Goal: Information Seeking & Learning: Check status

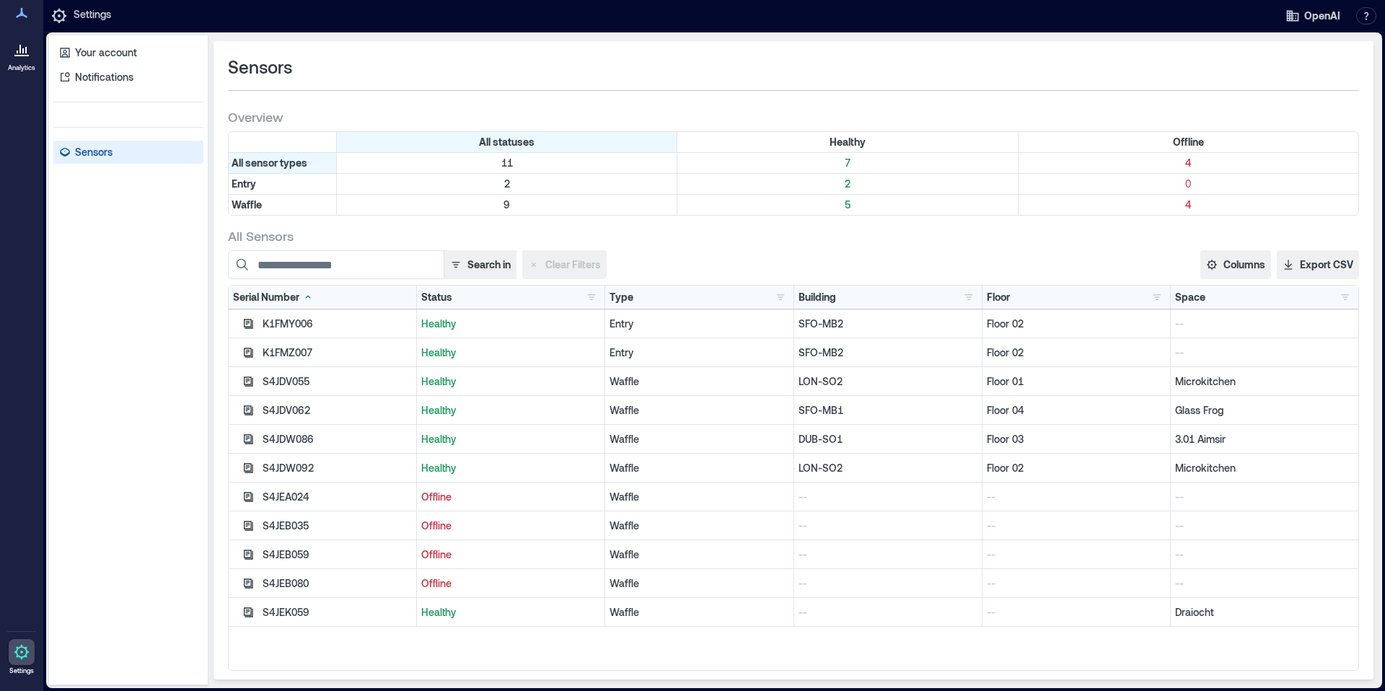
scroll to position [6, 0]
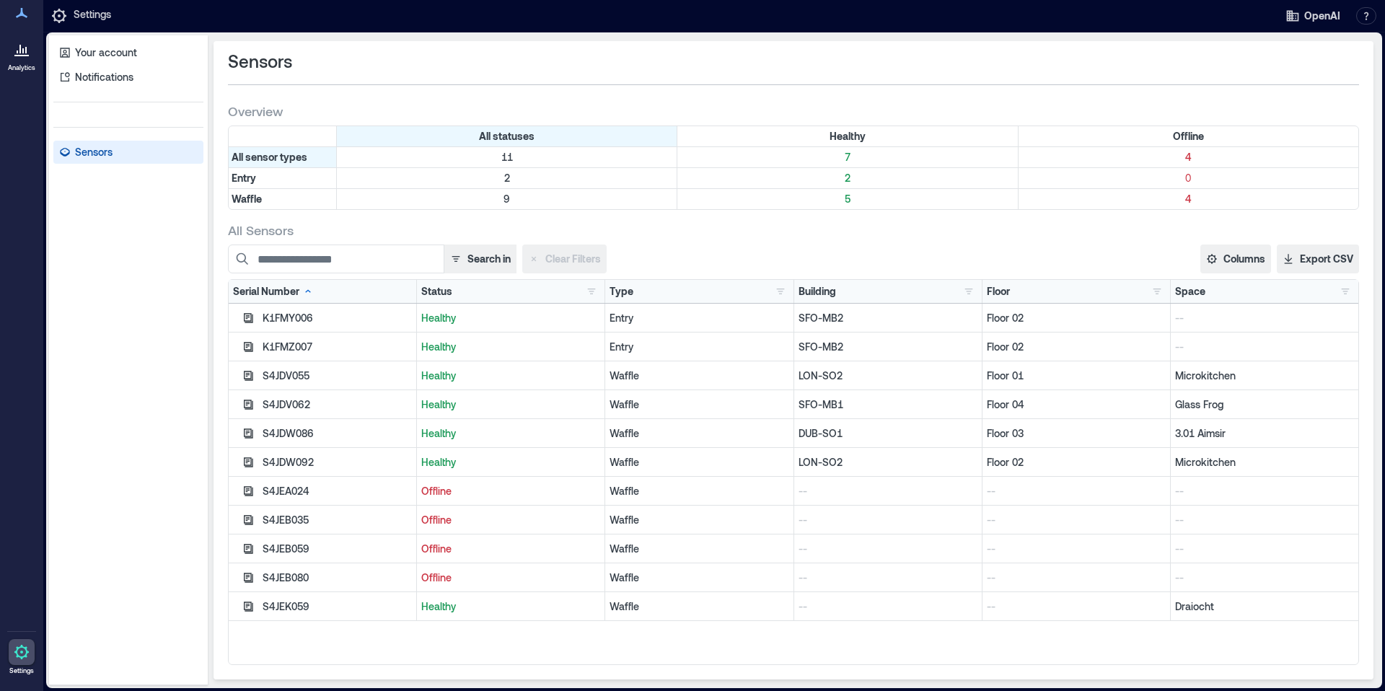
click at [274, 605] on div "S4JEK059" at bounding box center [337, 606] width 149 height 14
click at [249, 603] on icon "button" at bounding box center [248, 607] width 12 height 12
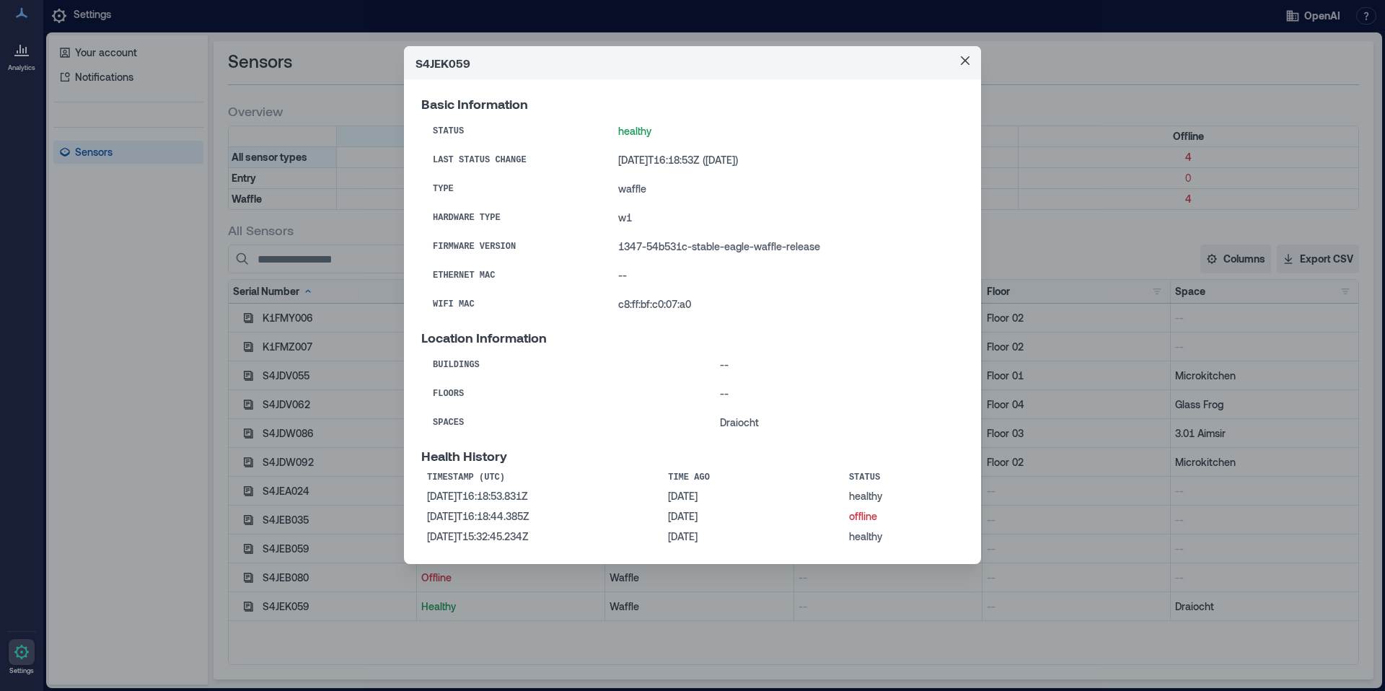
click at [241, 576] on div "S4JEK059 Basic Information Status healthy Last Status Change [DATE]T16:18:53Z (…" at bounding box center [692, 345] width 1385 height 691
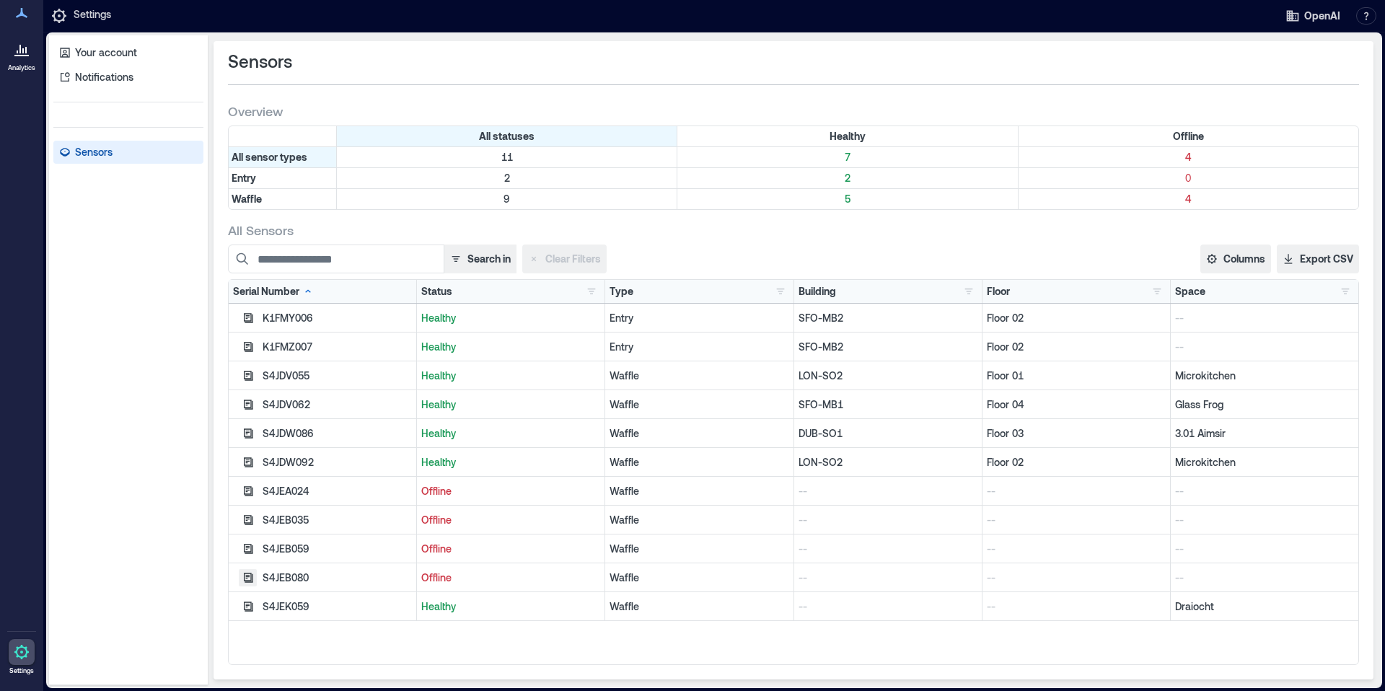
click at [244, 576] on icon "button" at bounding box center [248, 577] width 9 height 9
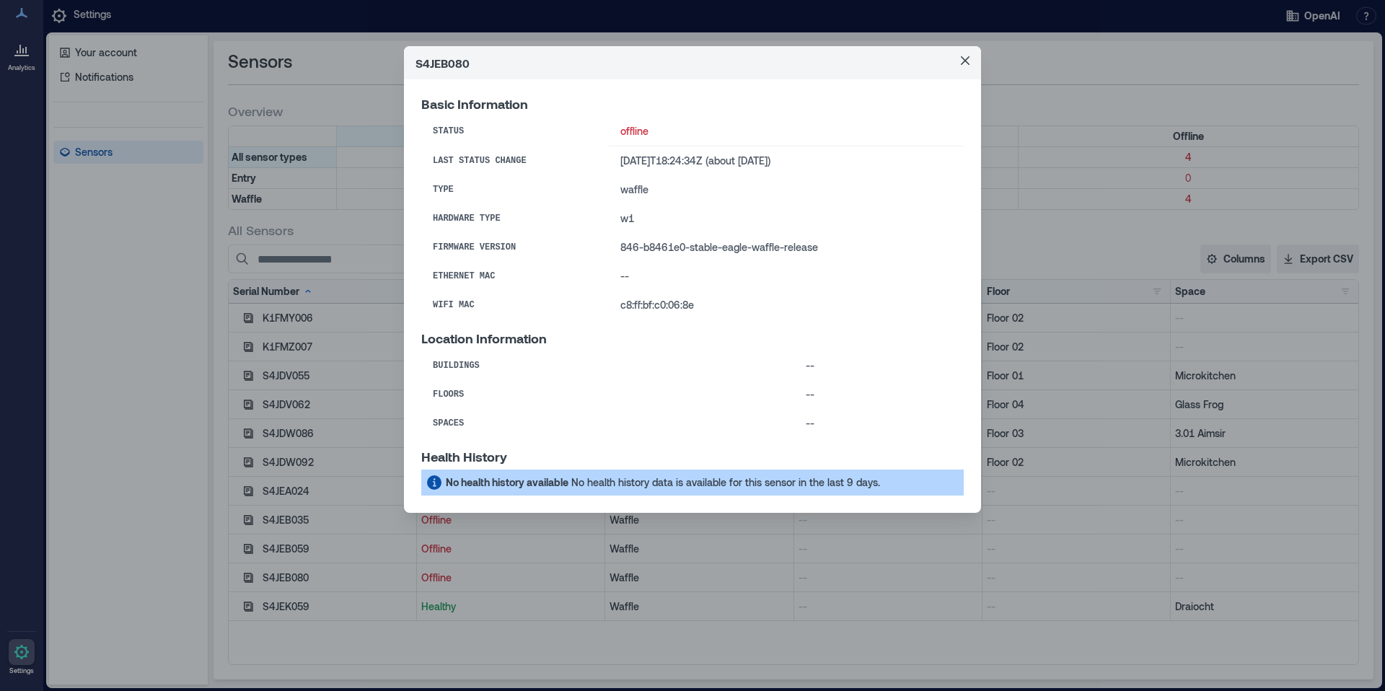
click at [248, 547] on div "S4JEB080 Basic Information Status offline Last Status Change [DATE]T18:24:34Z (…" at bounding box center [692, 345] width 1385 height 691
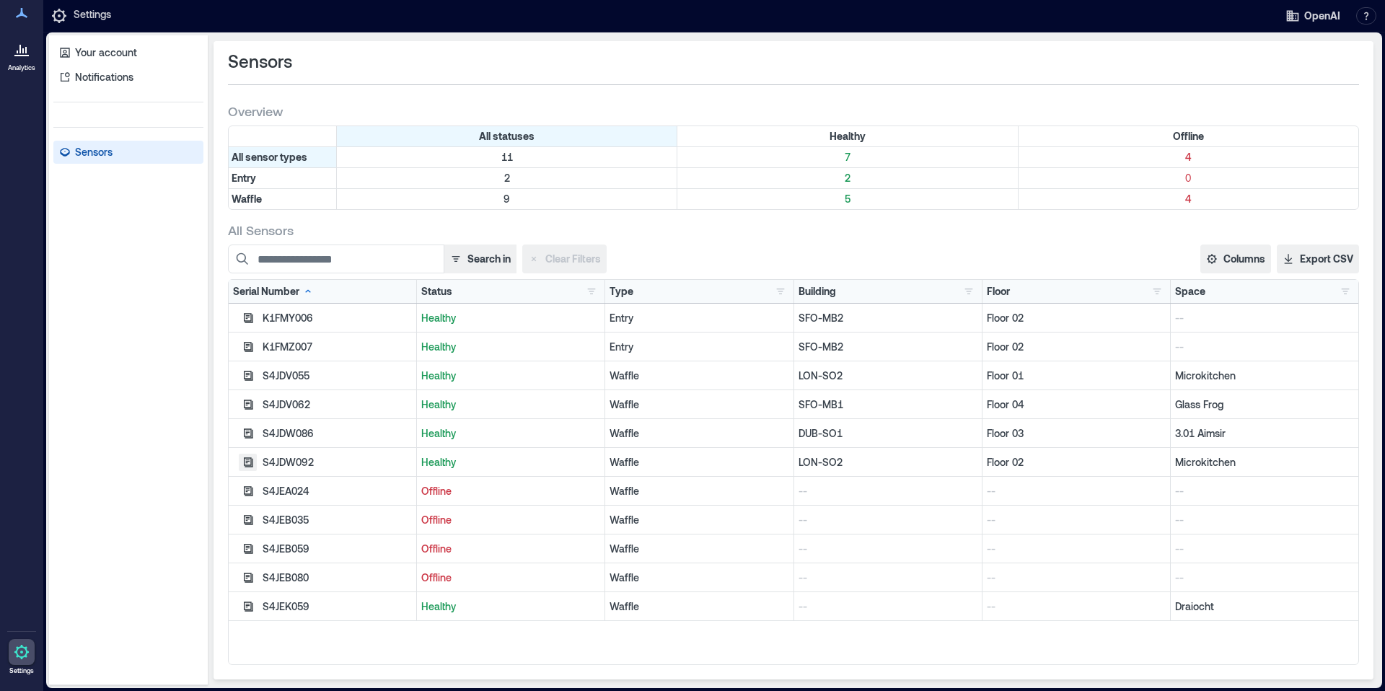
click at [249, 458] on icon "button" at bounding box center [248, 463] width 12 height 12
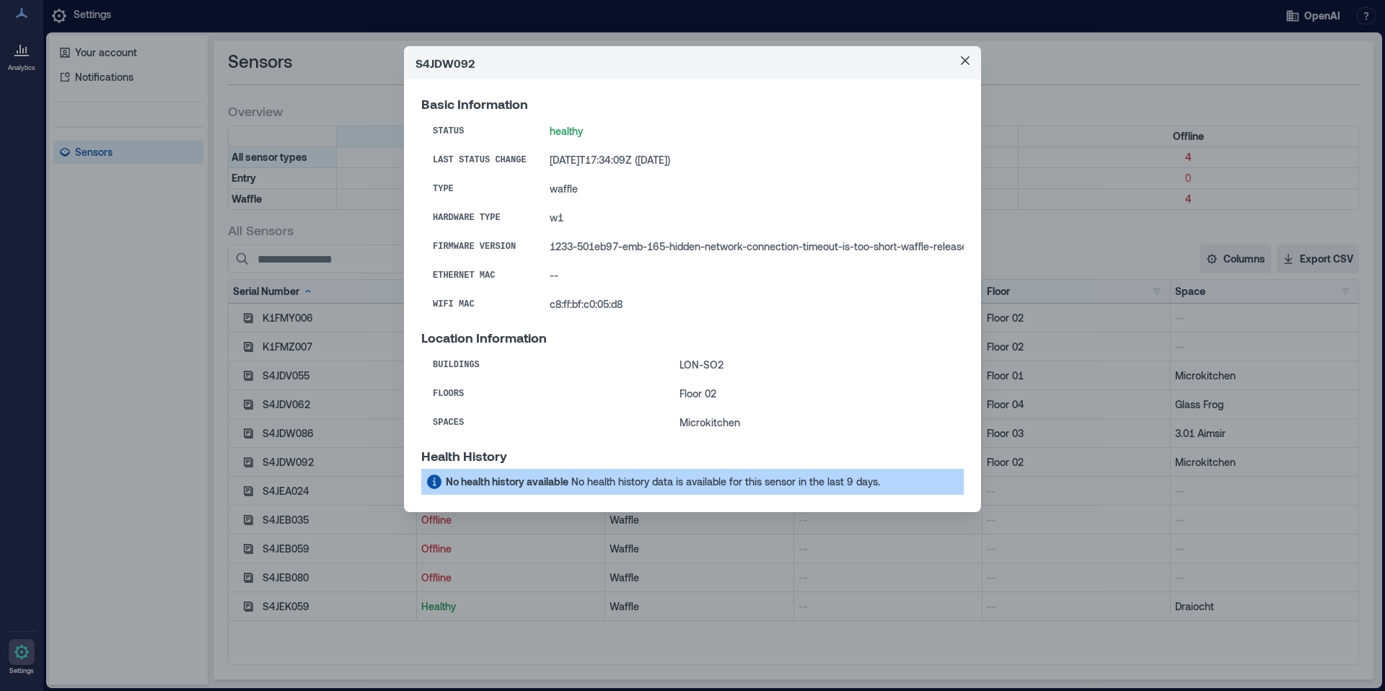
click at [249, 458] on div "S4JDW092 Basic Information Status healthy Last Status Change [DATE]T17:34:09Z (…" at bounding box center [692, 345] width 1385 height 691
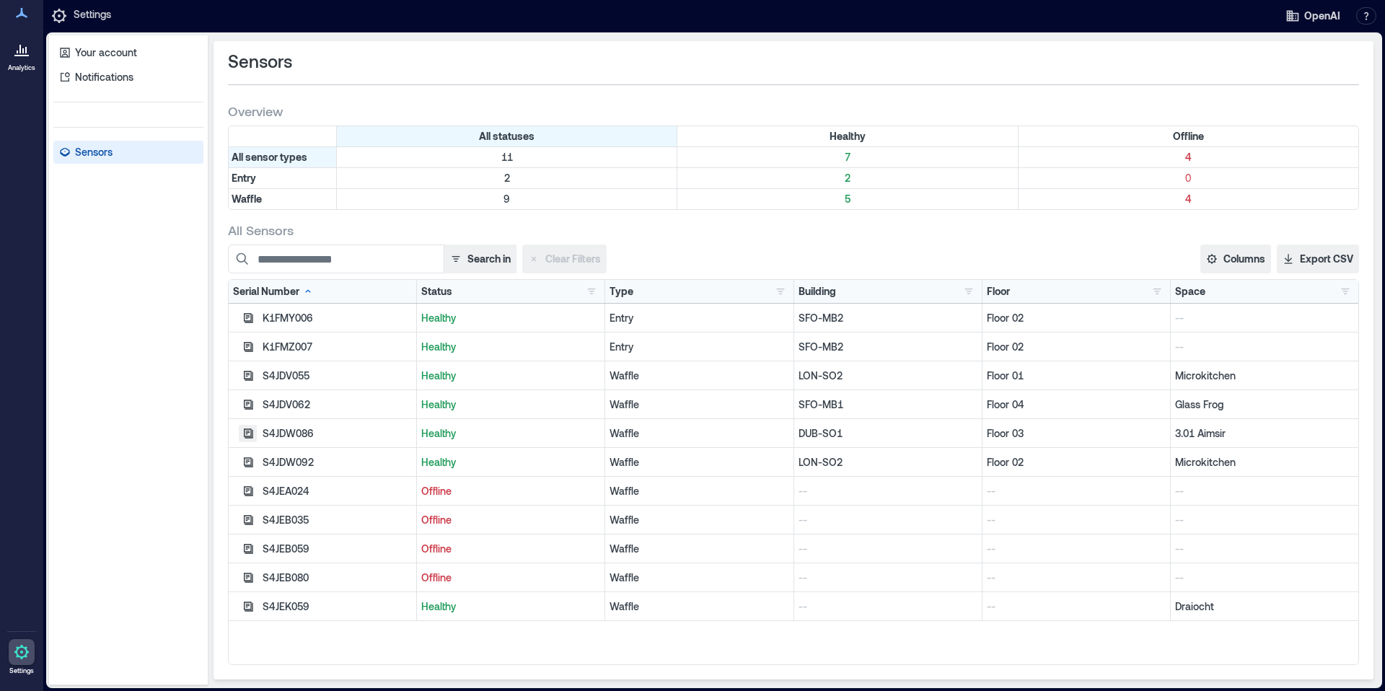
click at [247, 429] on icon "button" at bounding box center [248, 434] width 12 height 12
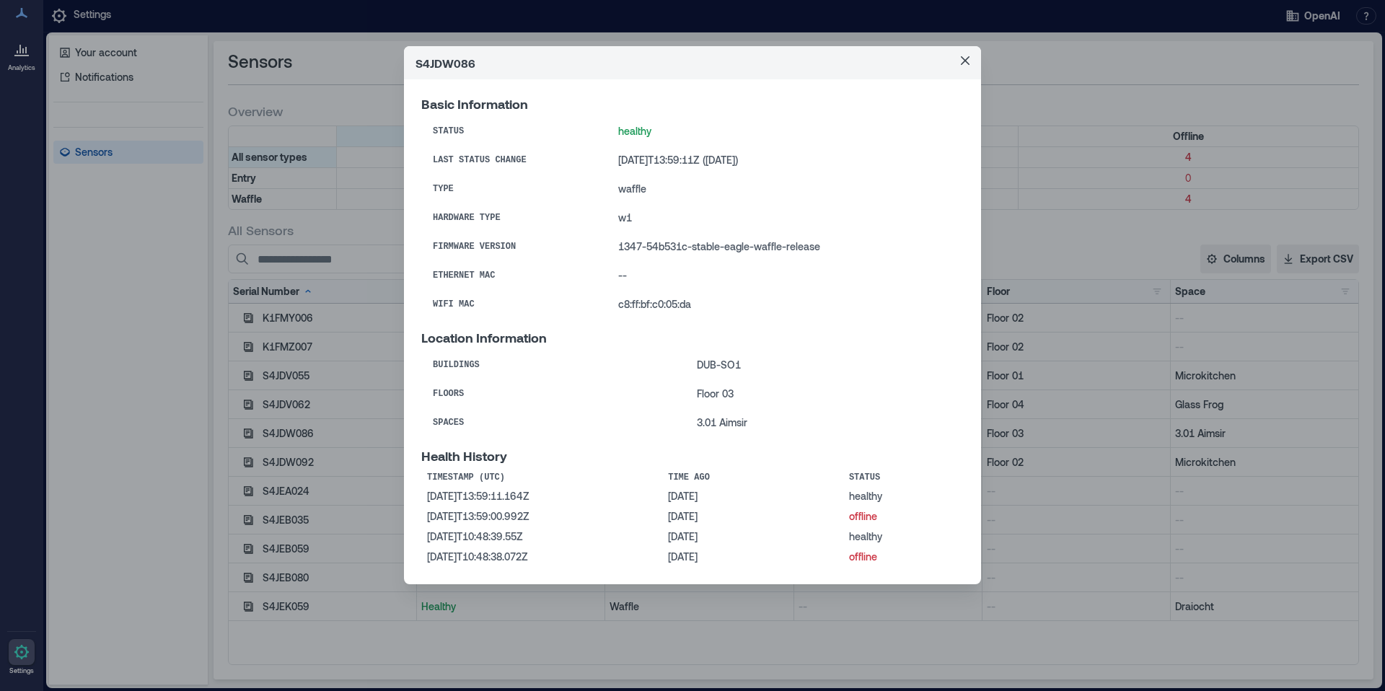
click at [309, 516] on div "S4JDW086 Basic Information Status healthy Last Status Change [DATE]T13:59:11Z (…" at bounding box center [692, 345] width 1385 height 691
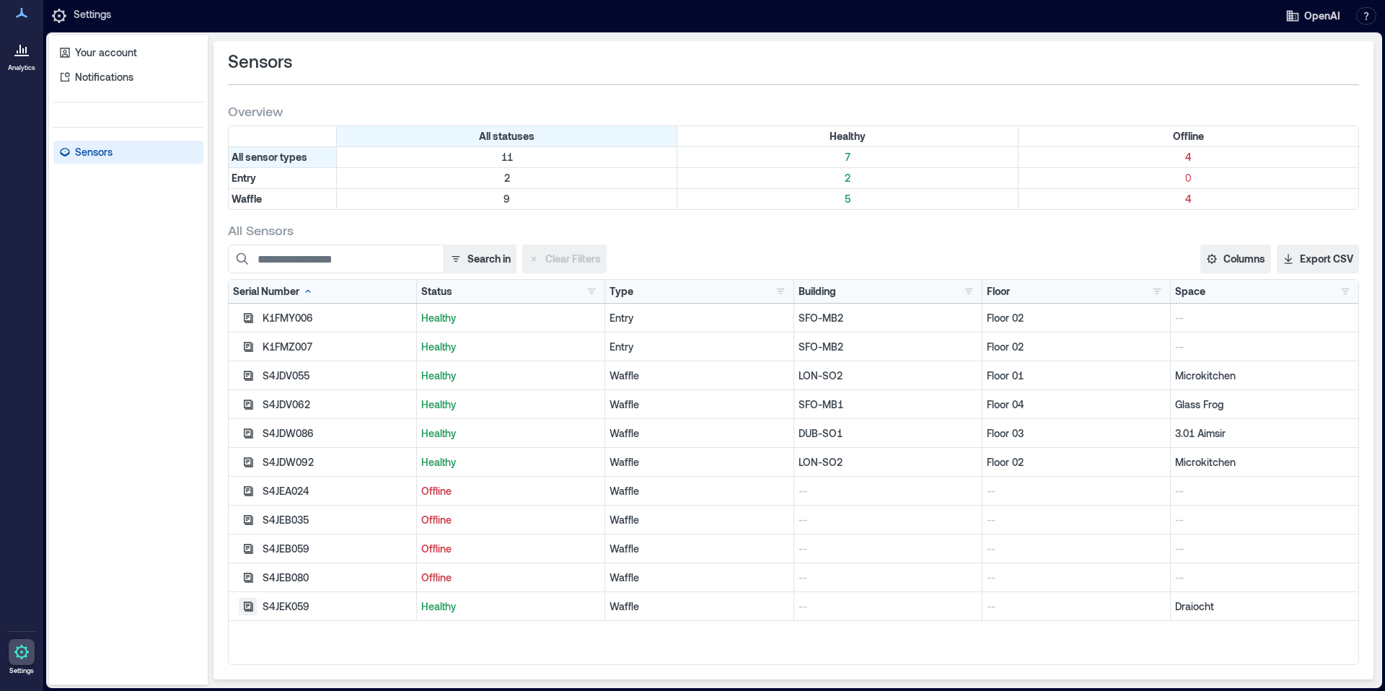
click at [250, 607] on icon "button" at bounding box center [248, 605] width 9 height 9
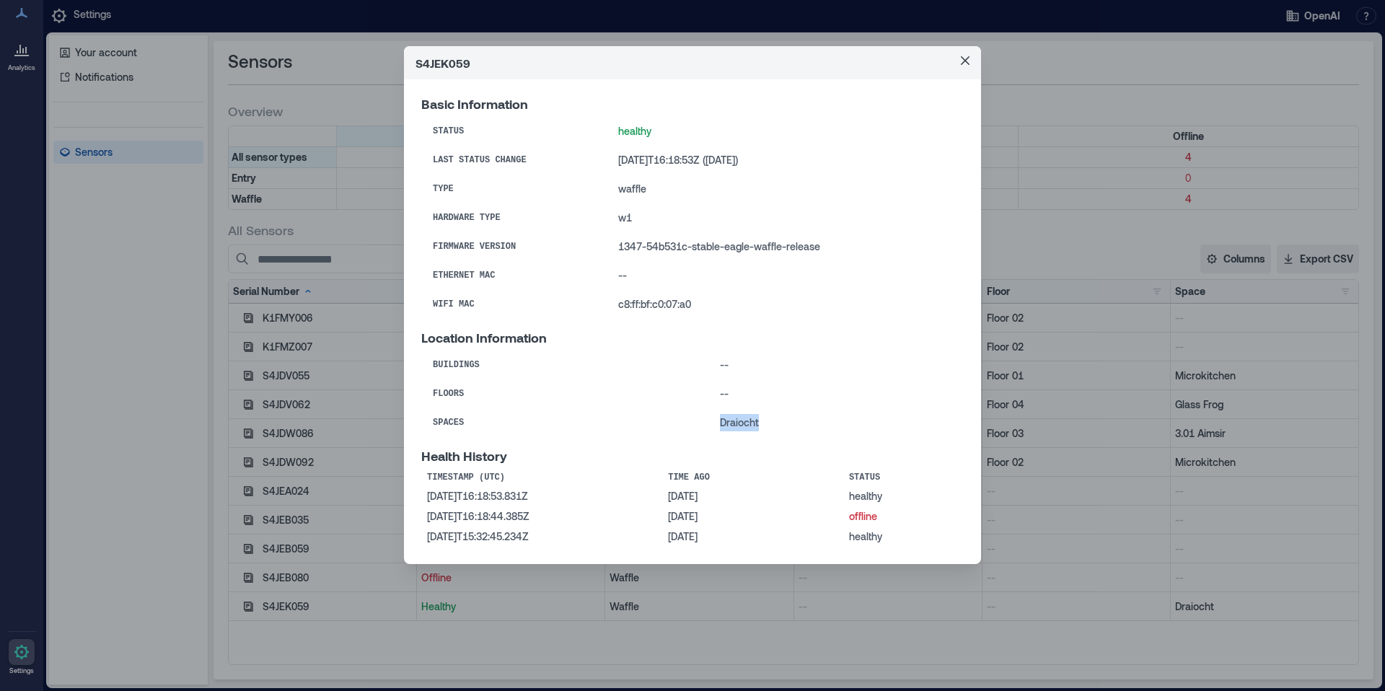
drag, startPoint x: 768, startPoint y: 428, endPoint x: 720, endPoint y: 428, distance: 48.3
click at [720, 428] on td "Draiocht" at bounding box center [835, 422] width 255 height 29
click at [327, 309] on div "S4JEK059 Basic Information Status healthy Last Status Change [DATE]T16:18:53Z (…" at bounding box center [692, 345] width 1385 height 691
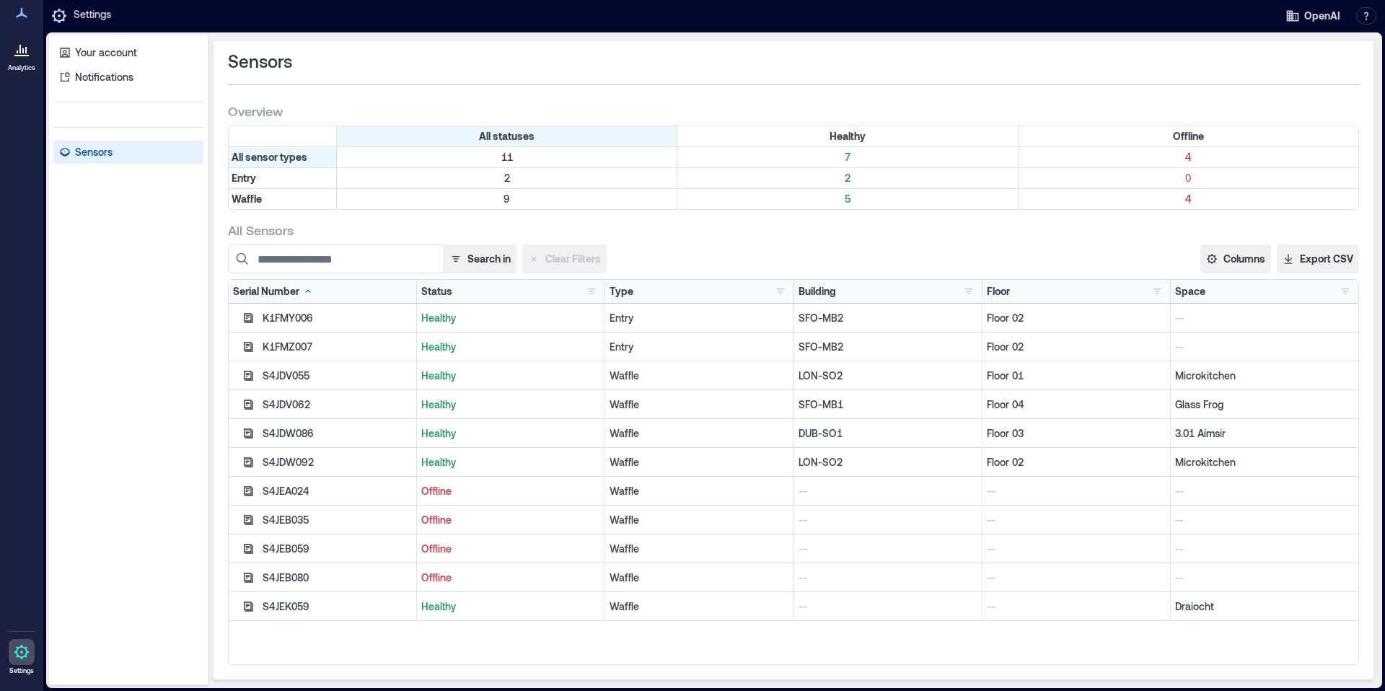
click at [28, 56] on icon at bounding box center [21, 55] width 14 height 1
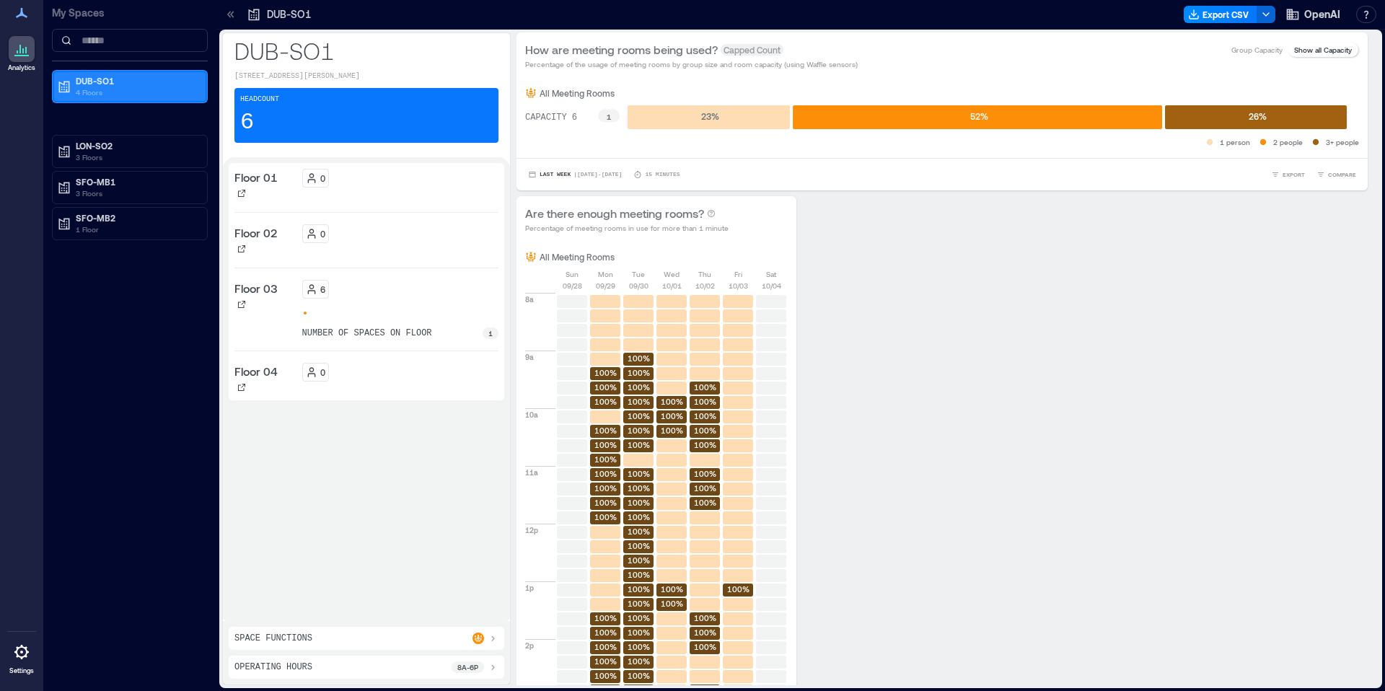
click at [120, 94] on p "4 Floors" at bounding box center [136, 93] width 121 height 12
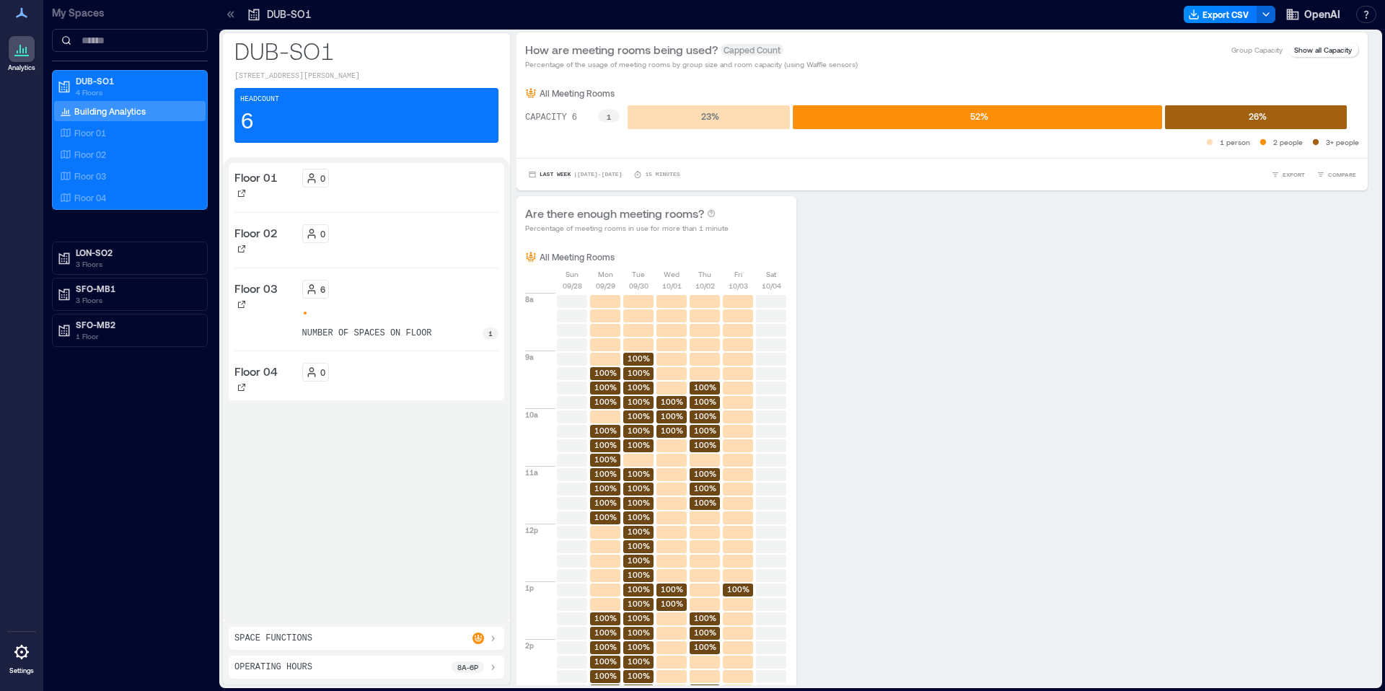
click at [387, 323] on div "6 number of spaces on floor 1" at bounding box center [400, 309] width 197 height 59
click at [372, 369] on div "0" at bounding box center [400, 372] width 197 height 19
click at [252, 368] on p "Floor 04" at bounding box center [255, 371] width 43 height 17
click at [131, 257] on p "LON-SO2" at bounding box center [136, 253] width 121 height 12
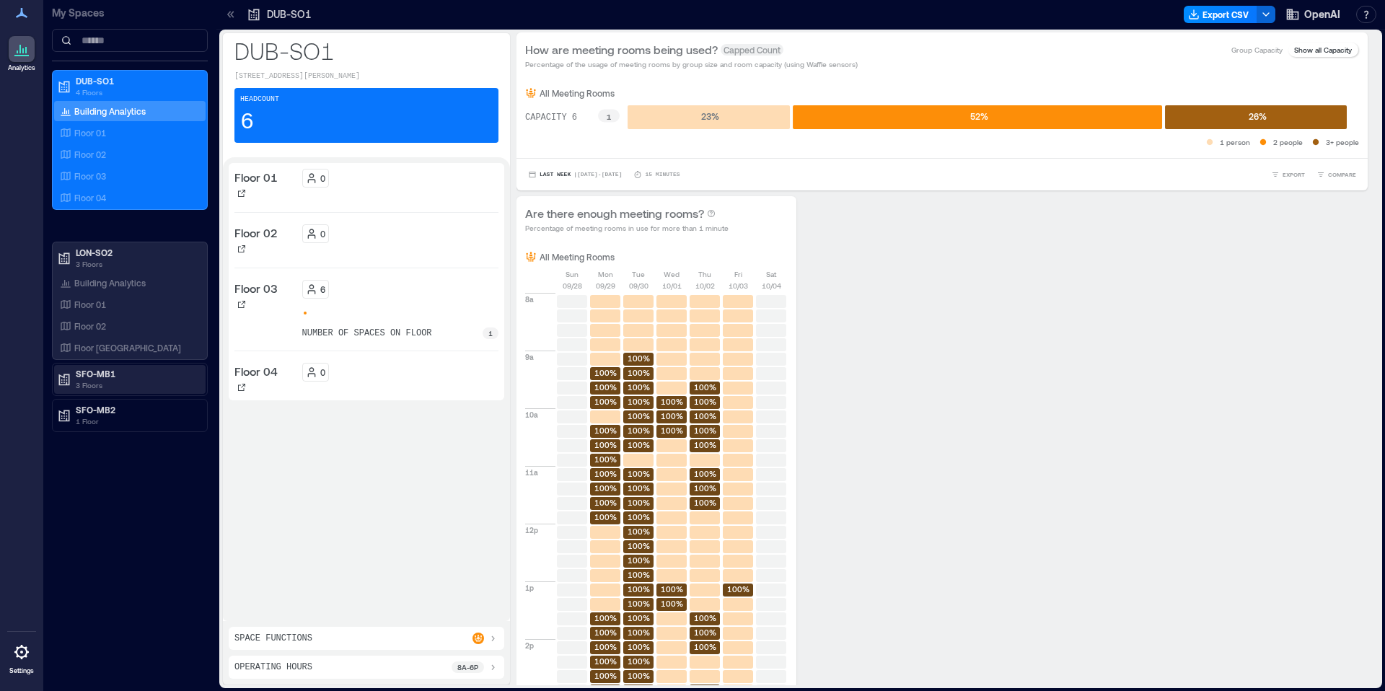
click at [115, 381] on p "3 Floors" at bounding box center [136, 385] width 121 height 12
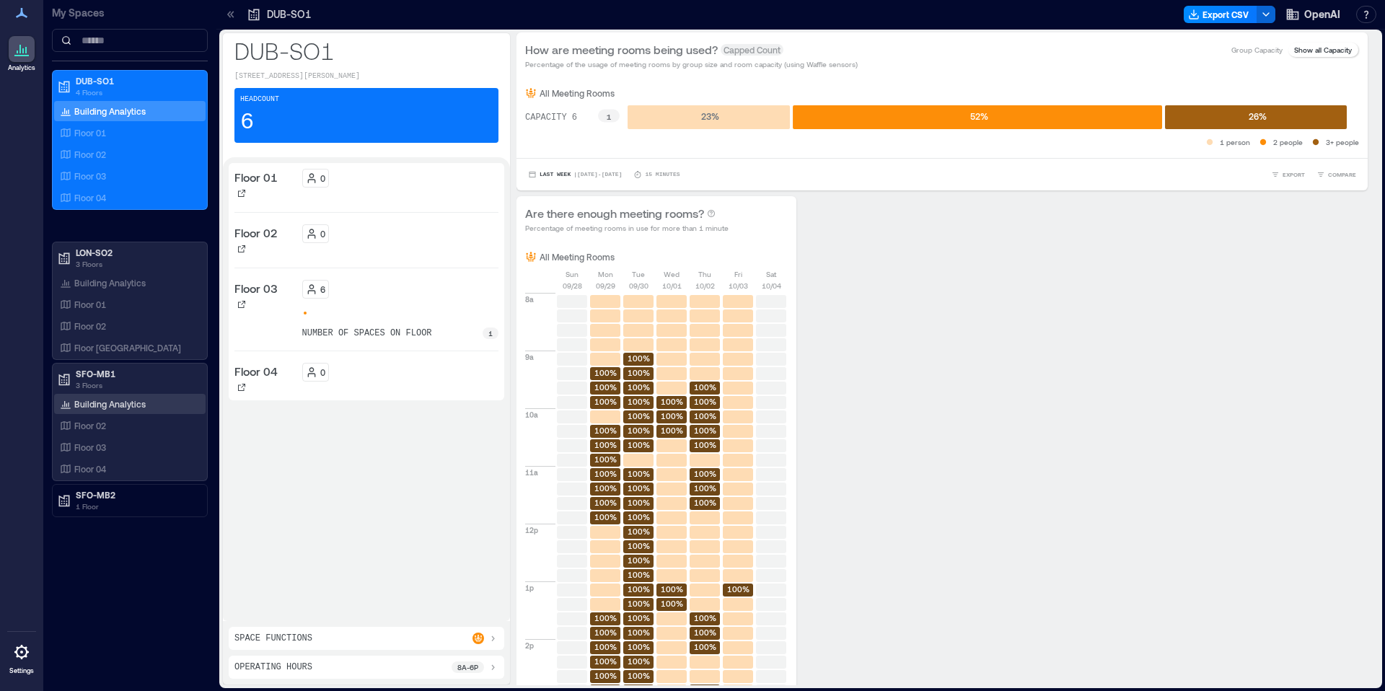
click at [115, 411] on div "Building Analytics" at bounding box center [129, 404] width 151 height 20
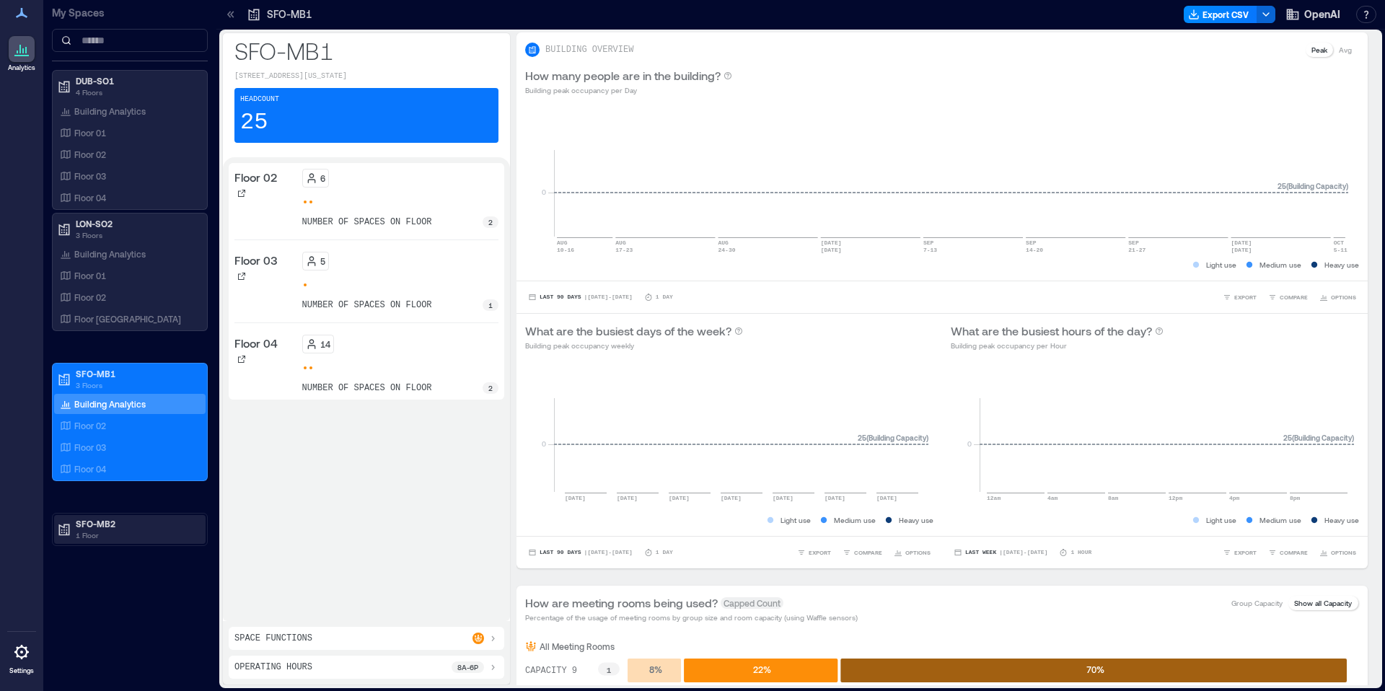
click at [116, 521] on p "SFO-MB2" at bounding box center [136, 524] width 121 height 12
click at [23, 648] on icon at bounding box center [21, 651] width 17 height 17
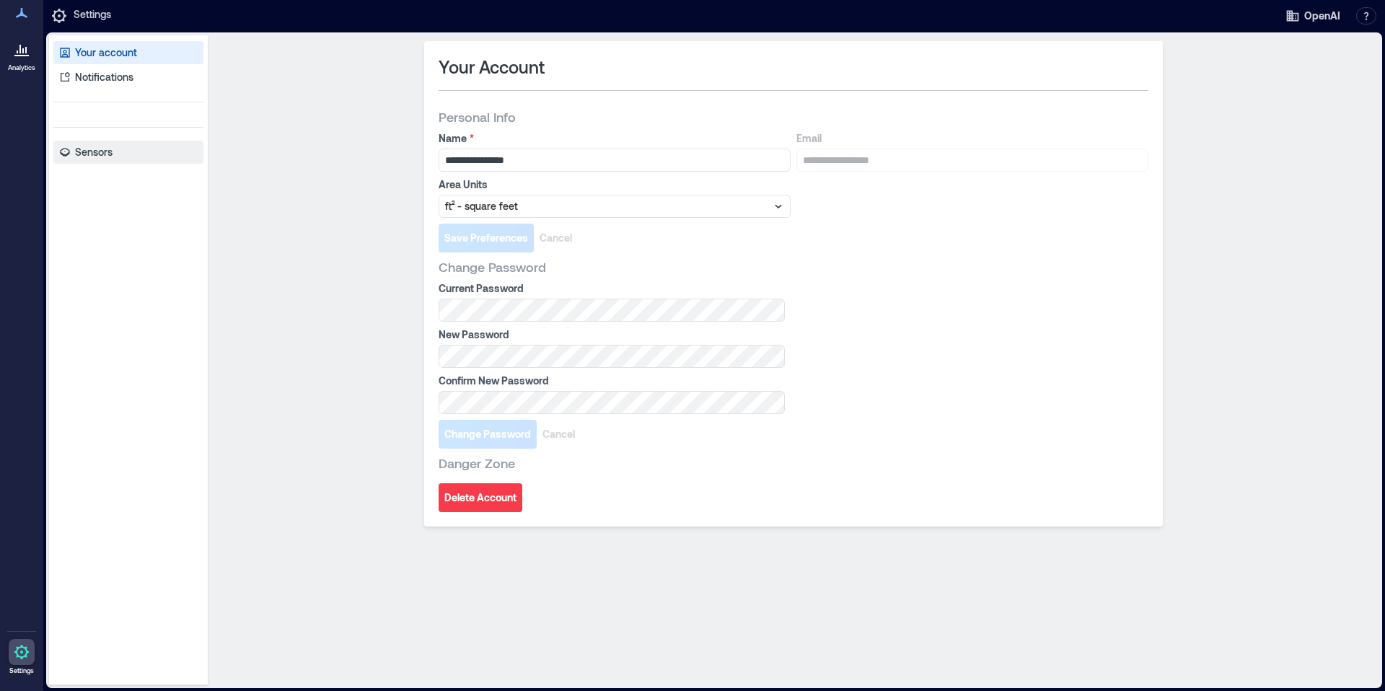
click at [92, 149] on p "Sensors" at bounding box center [94, 152] width 38 height 14
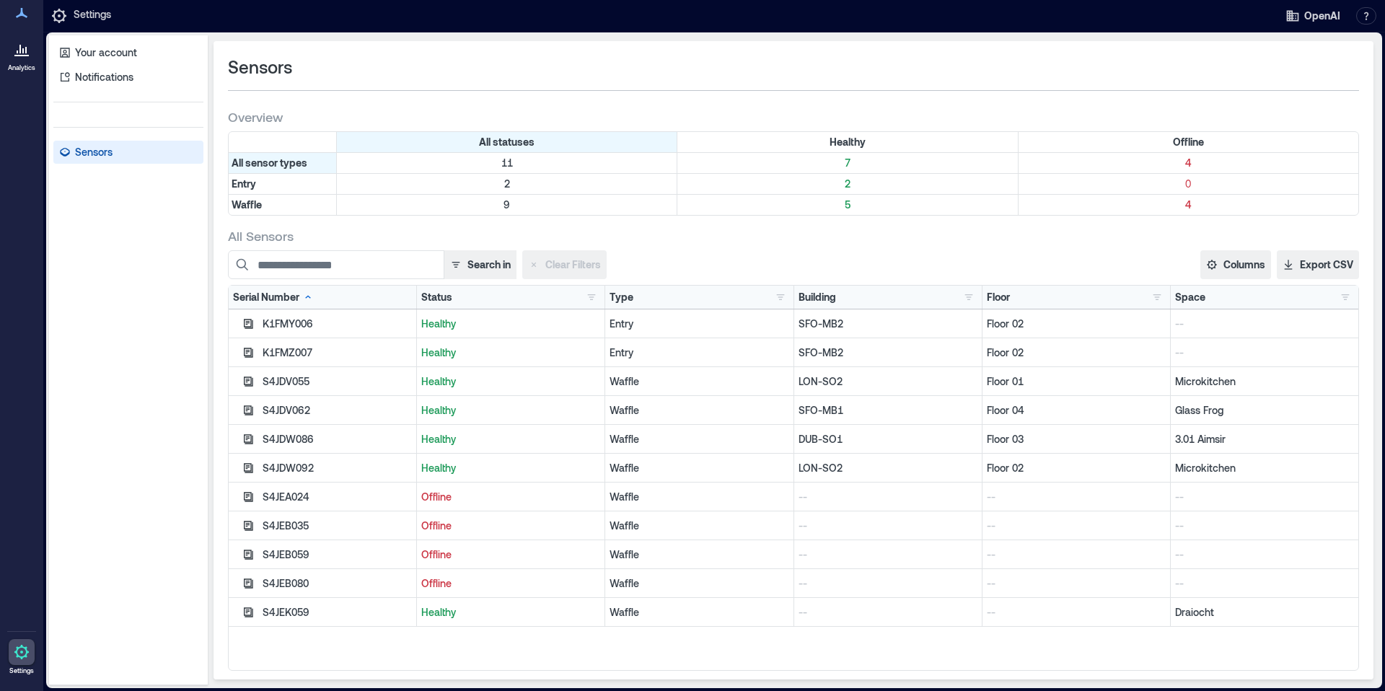
click at [283, 612] on div "S4JEK059" at bounding box center [337, 612] width 149 height 14
click at [249, 616] on icon "button" at bounding box center [248, 611] width 9 height 9
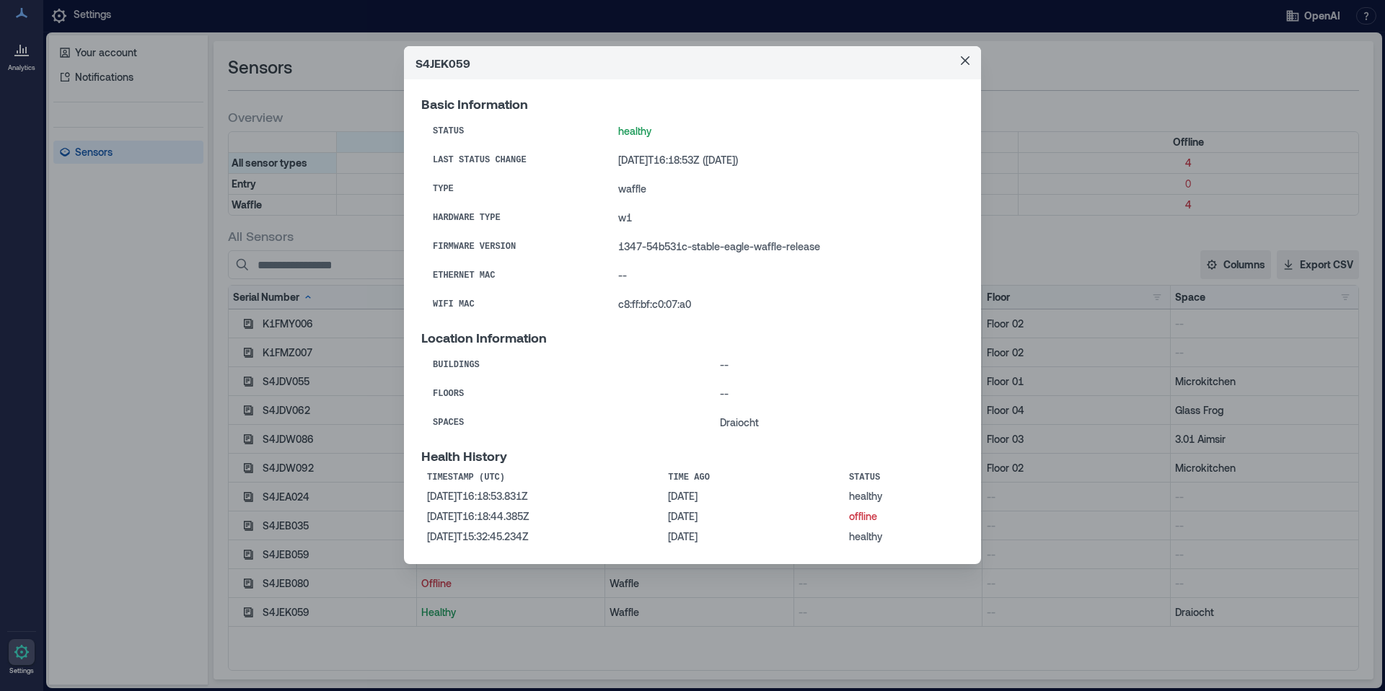
click at [713, 364] on td "--" at bounding box center [835, 364] width 255 height 29
click at [724, 370] on td "--" at bounding box center [835, 364] width 255 height 29
click at [531, 372] on th "Buildings" at bounding box center [564, 364] width 287 height 29
click at [967, 63] on icon "Close" at bounding box center [965, 60] width 9 height 9
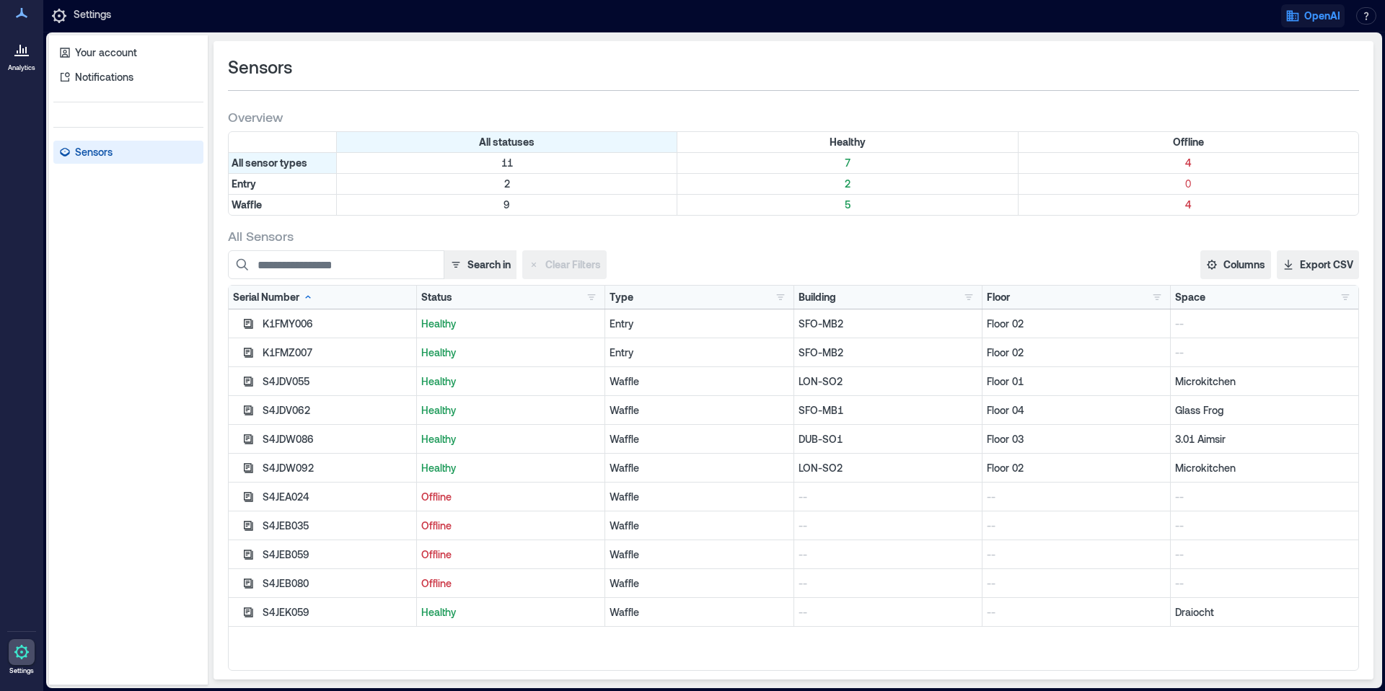
click at [1310, 9] on span "OpenAI" at bounding box center [1322, 16] width 36 height 14
click at [1362, 17] on button "button" at bounding box center [1366, 15] width 20 height 17
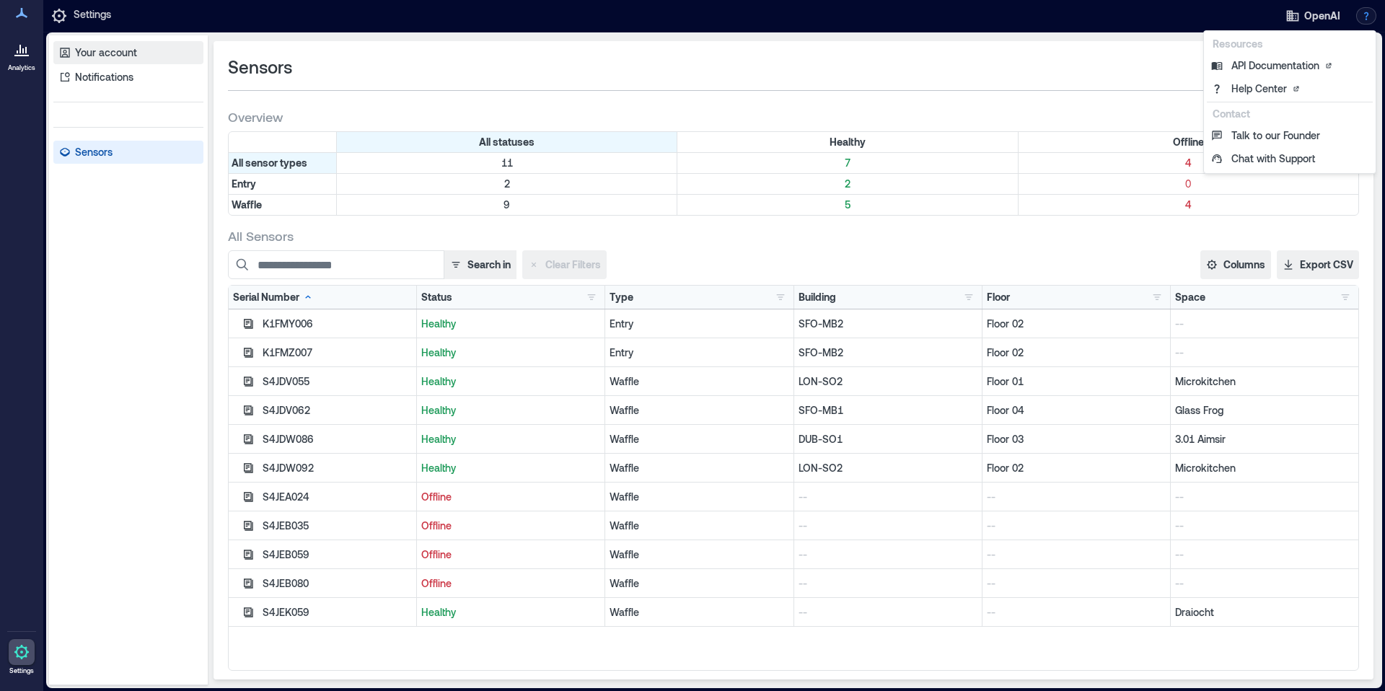
click at [114, 49] on p "Your account" at bounding box center [106, 52] width 62 height 14
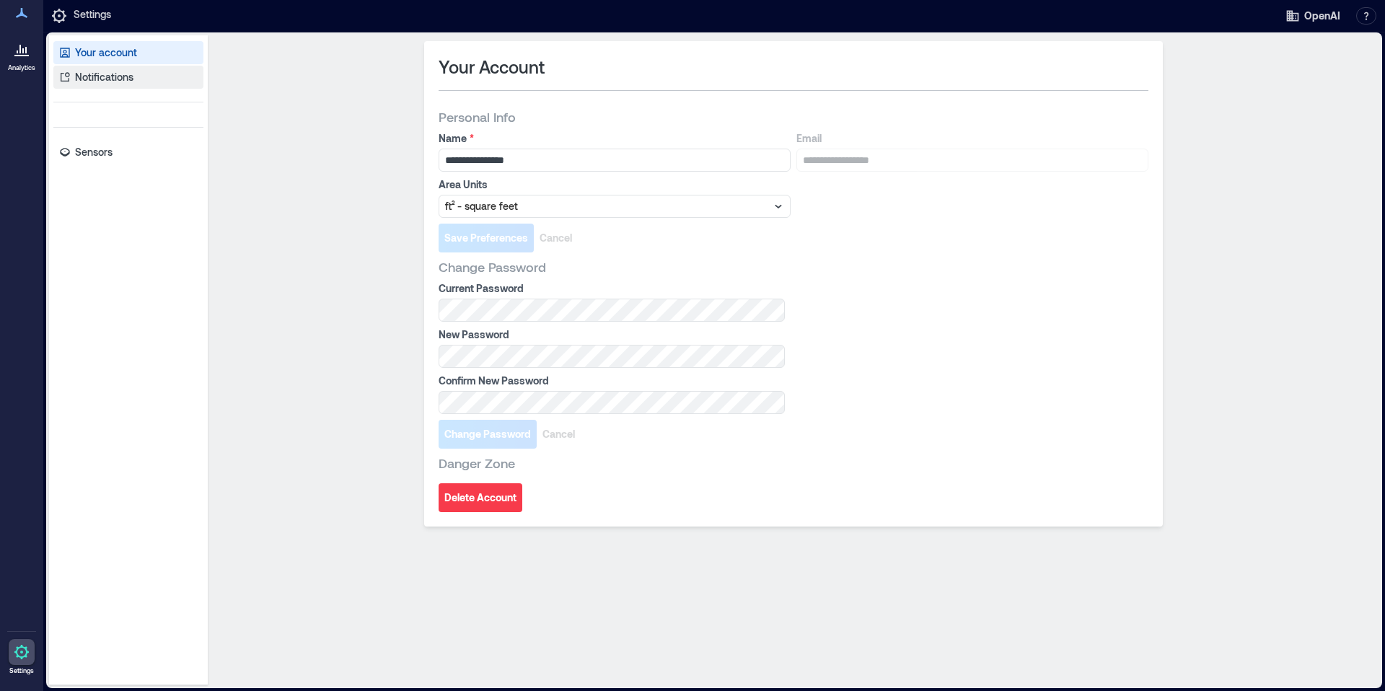
click at [109, 78] on p "Notifications" at bounding box center [104, 77] width 58 height 14
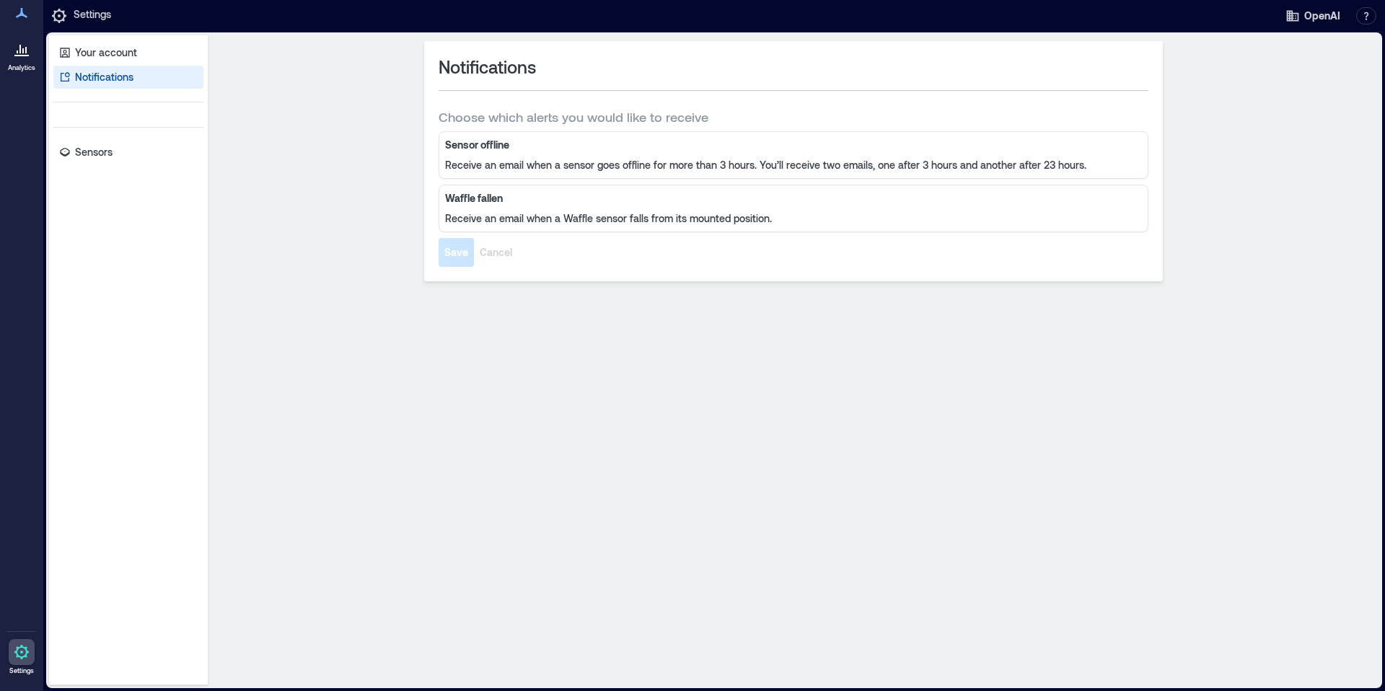
click at [14, 50] on icon at bounding box center [21, 48] width 17 height 17
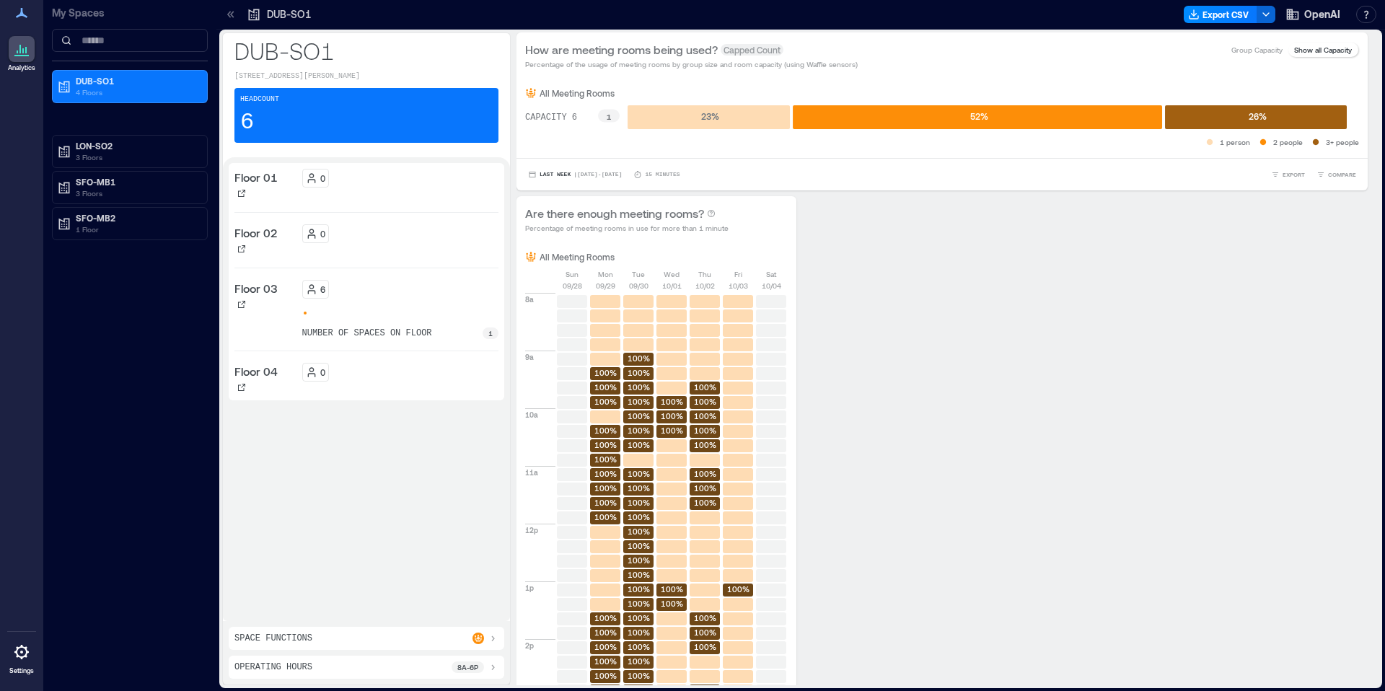
click at [316, 104] on div "Headcount 6" at bounding box center [366, 115] width 264 height 55
click at [340, 189] on div "0" at bounding box center [400, 184] width 197 height 30
click at [259, 176] on p "Floor 01" at bounding box center [255, 177] width 43 height 17
click at [396, 206] on div "Floor 01 0 Floor 02 0 Floor 03 6 number of spaces on floor 1 Floor 04 0" at bounding box center [366, 282] width 264 height 226
click at [380, 308] on div "6 number of spaces on floor 1" at bounding box center [400, 309] width 197 height 59
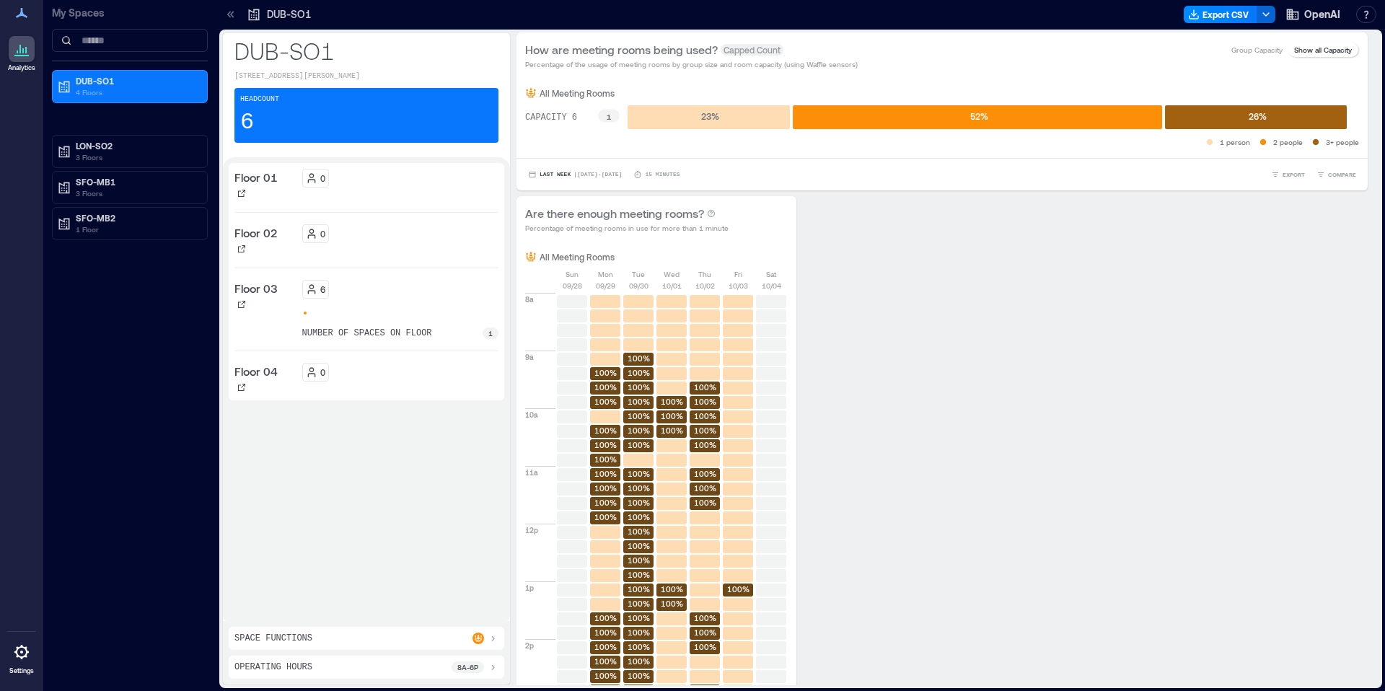
click at [488, 333] on p "1" at bounding box center [490, 333] width 4 height 12
click at [402, 291] on div "6" at bounding box center [400, 289] width 197 height 19
click at [380, 642] on div "Space Functions" at bounding box center [366, 638] width 264 height 12
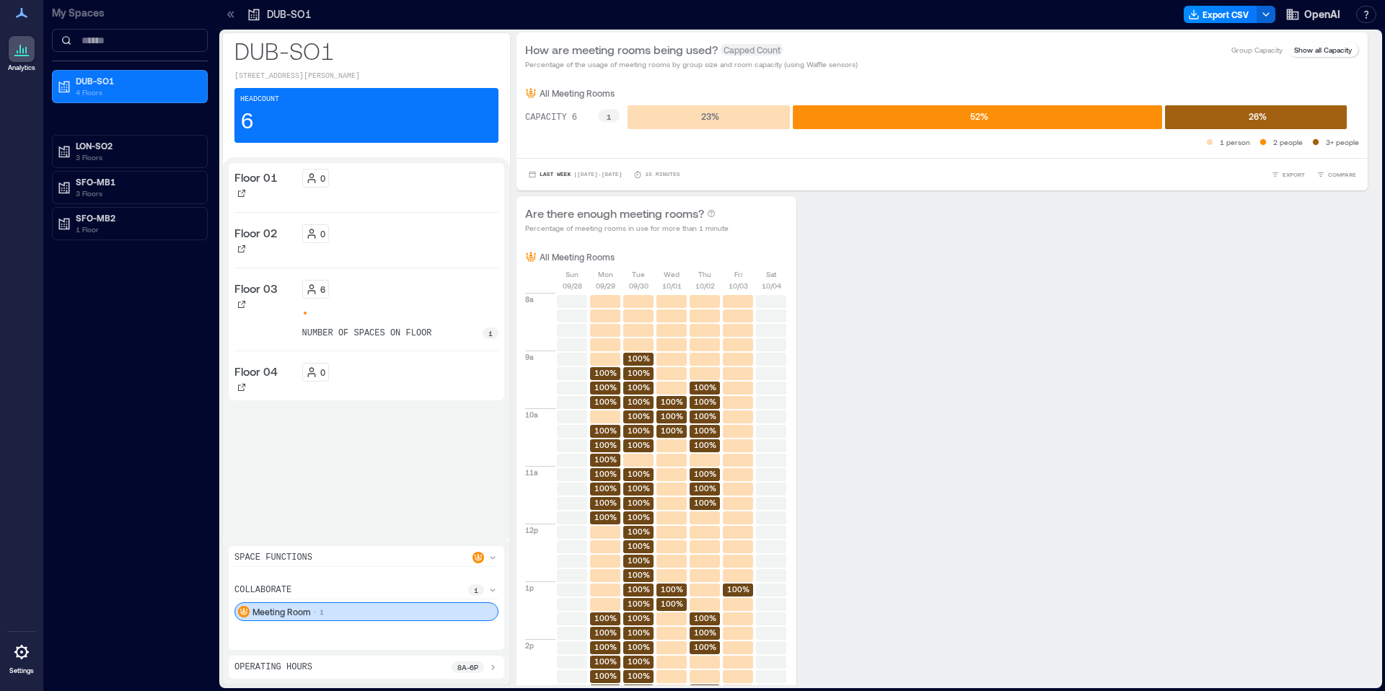
click at [377, 601] on div "collaborate 1 Meeting Room 1" at bounding box center [366, 602] width 264 height 37
click at [377, 607] on div "Meeting Room 1" at bounding box center [366, 611] width 264 height 19
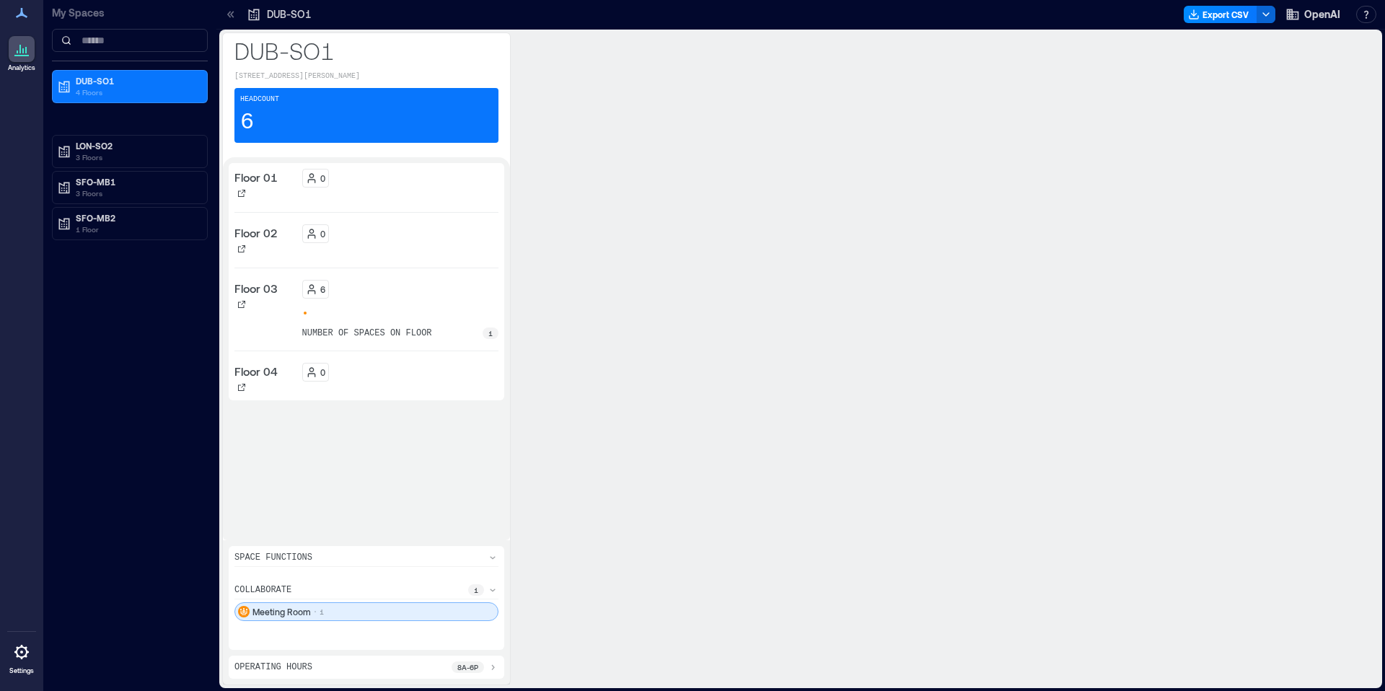
click at [317, 607] on div "Meeting Room 1" at bounding box center [366, 611] width 264 height 19
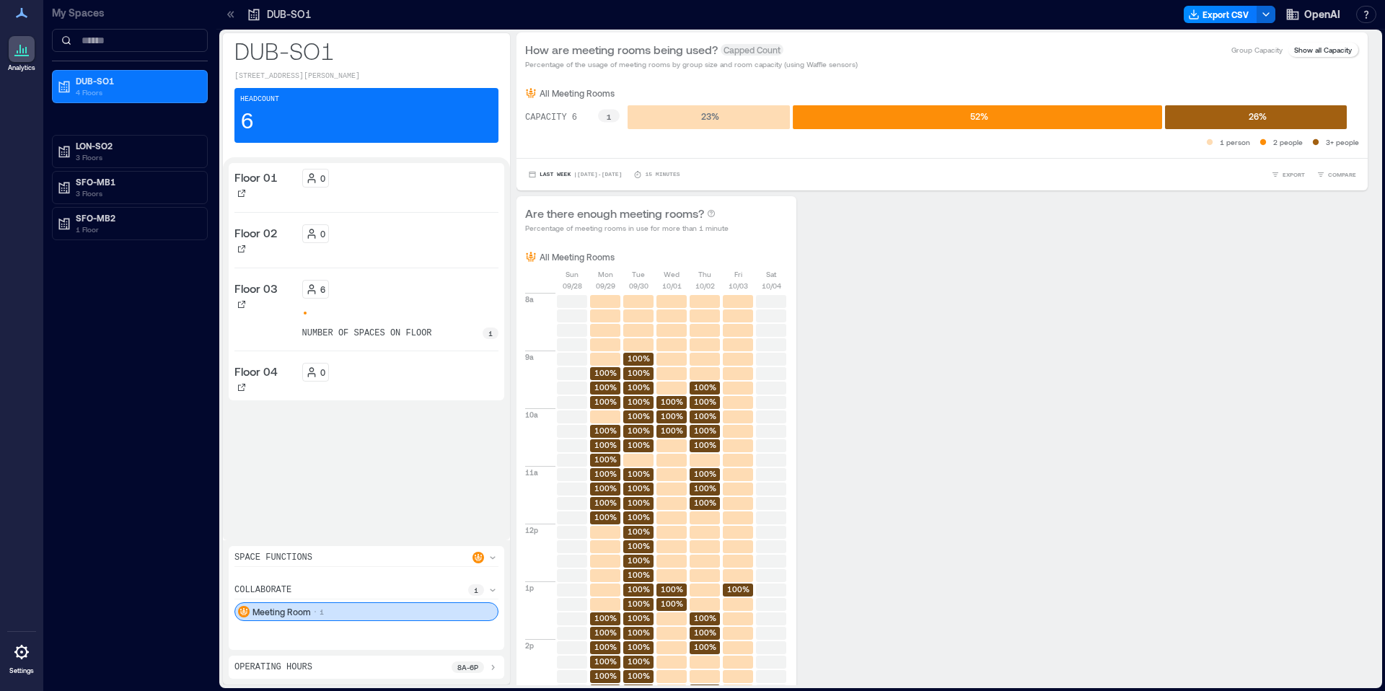
click at [362, 602] on div "Meeting Room 1" at bounding box center [366, 611] width 264 height 19
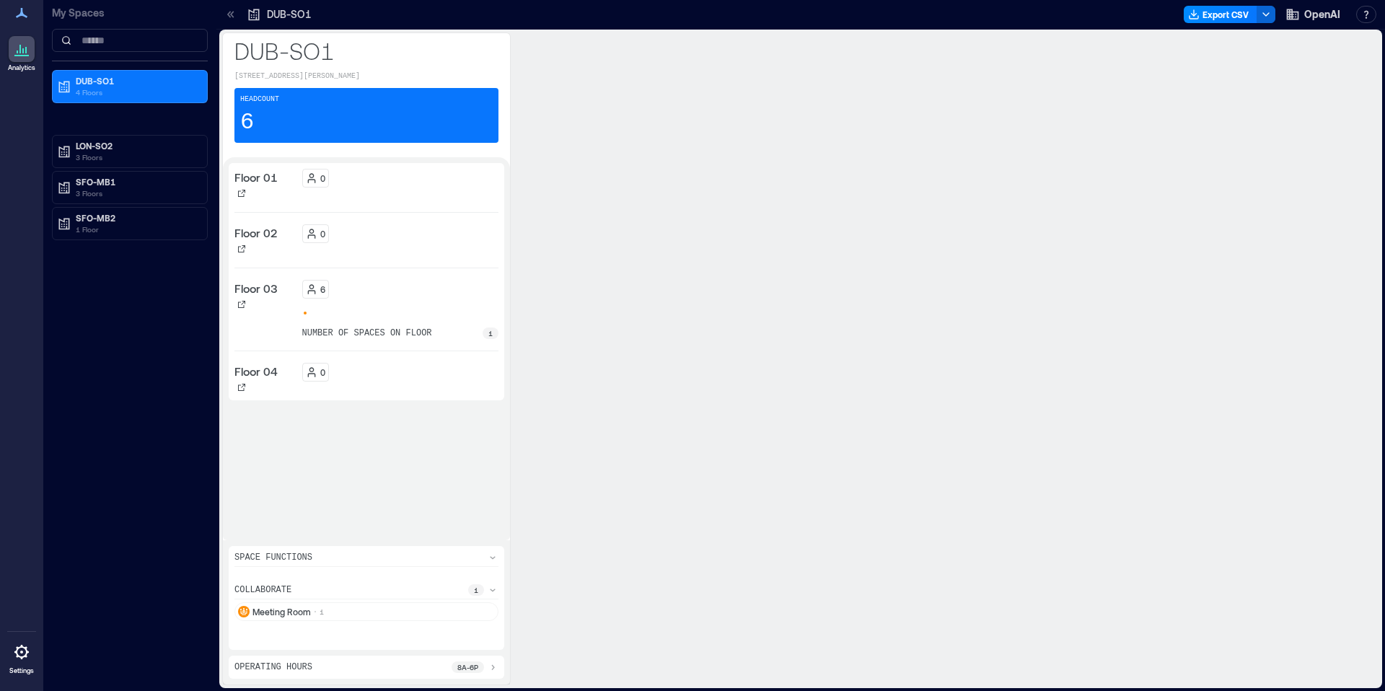
click at [361, 583] on div "collaborate 1 Meeting Room 1" at bounding box center [366, 608] width 264 height 71
click at [355, 612] on div "Meeting Room 1" at bounding box center [366, 611] width 264 height 19
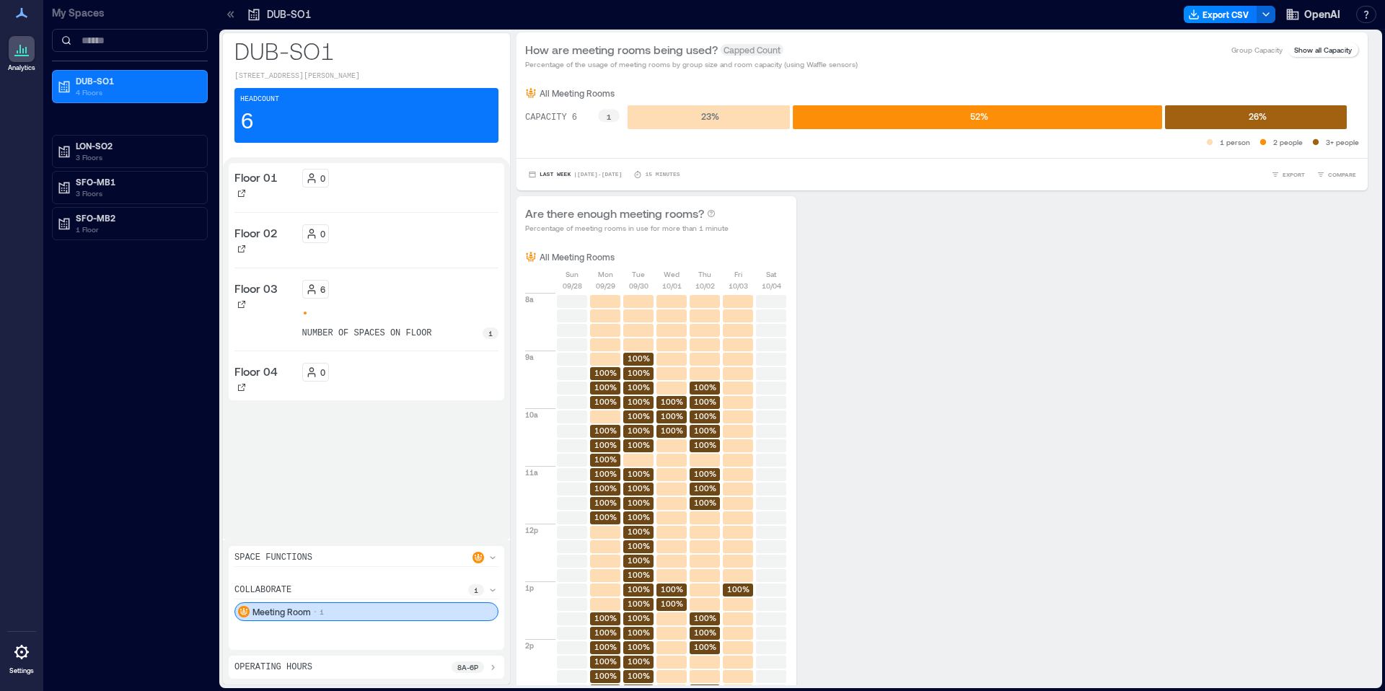
click at [355, 556] on div "Space Functions" at bounding box center [366, 559] width 264 height 15
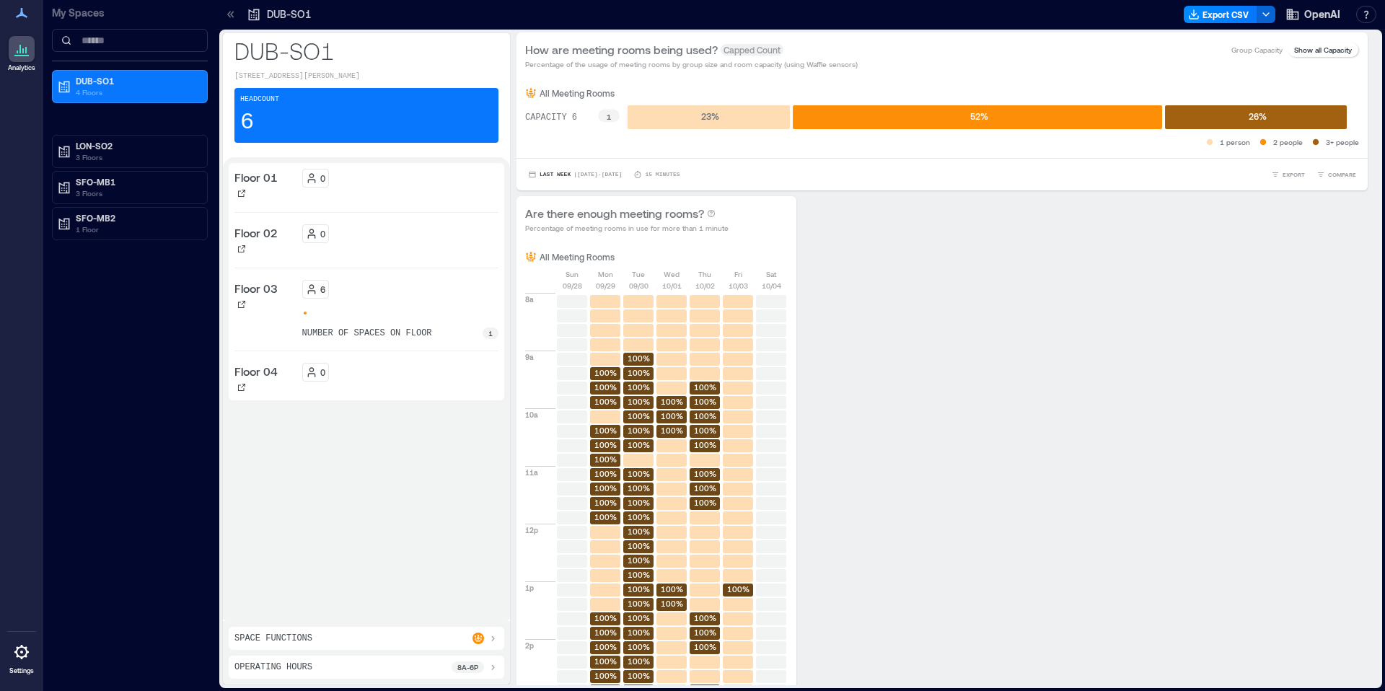
click at [358, 639] on div "Space Functions" at bounding box center [366, 638] width 264 height 12
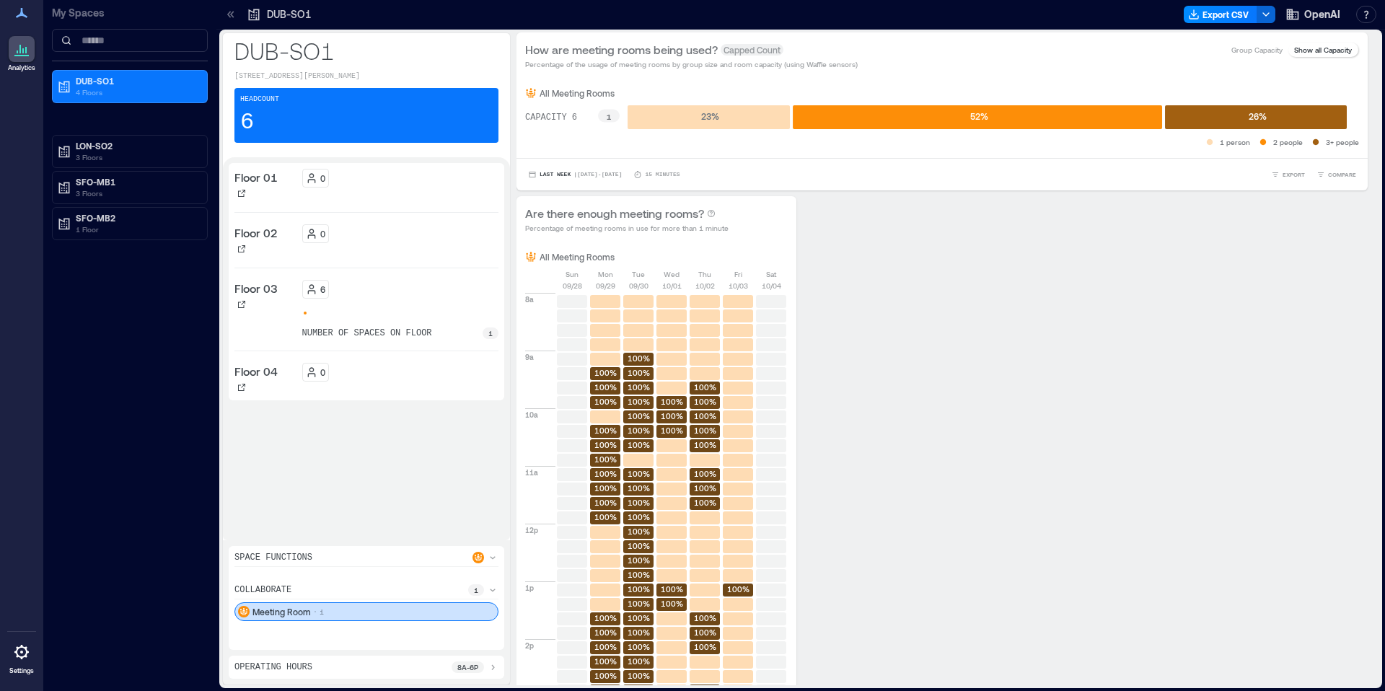
click at [17, 662] on div at bounding box center [22, 652] width 26 height 26
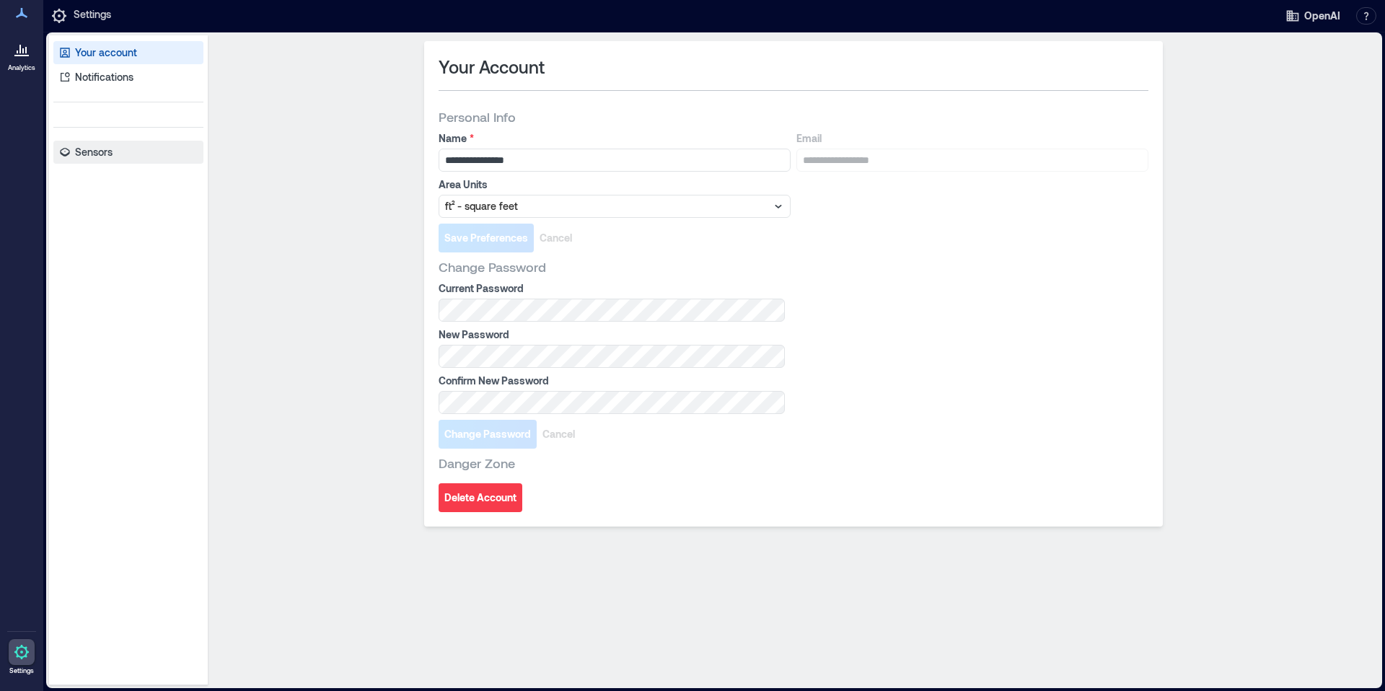
click at [99, 153] on p "Sensors" at bounding box center [94, 152] width 38 height 14
